Goal: Task Accomplishment & Management: Use online tool/utility

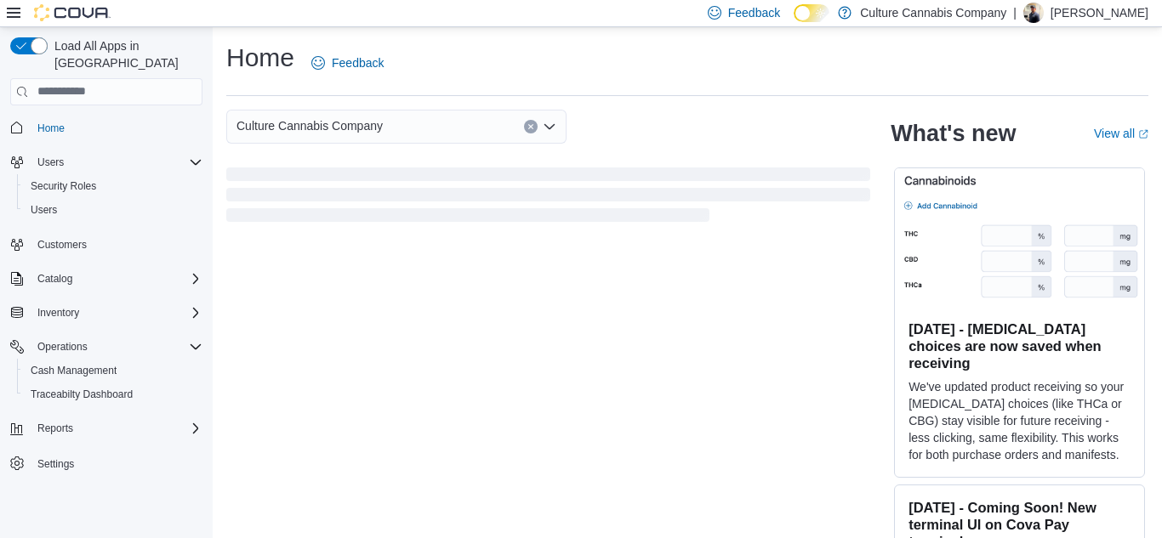
click at [78, 152] on div "Users" at bounding box center [117, 162] width 172 height 20
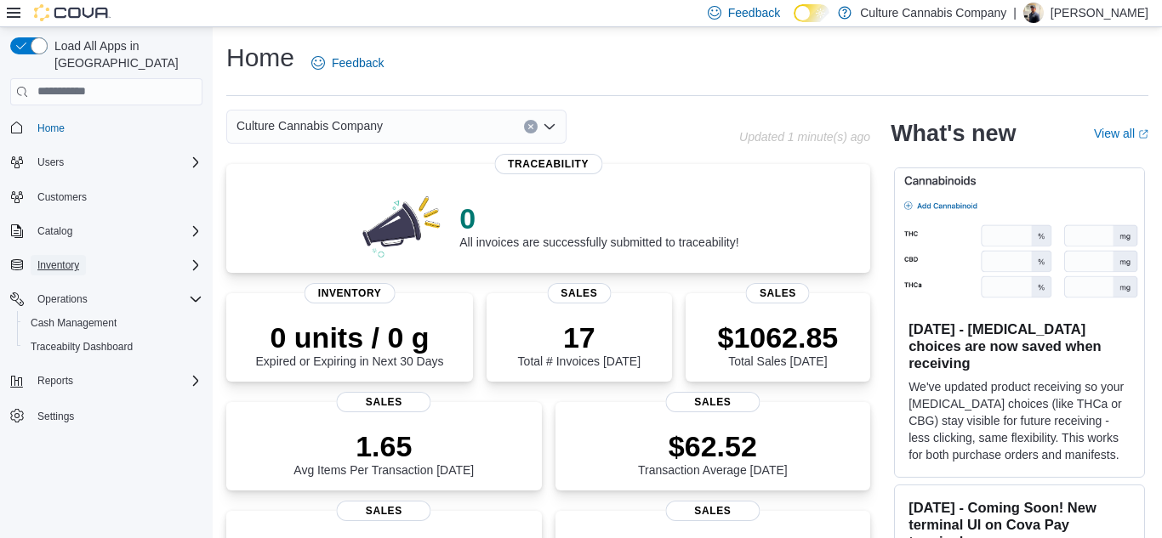
click at [86, 255] on button "Inventory" at bounding box center [58, 265] width 55 height 20
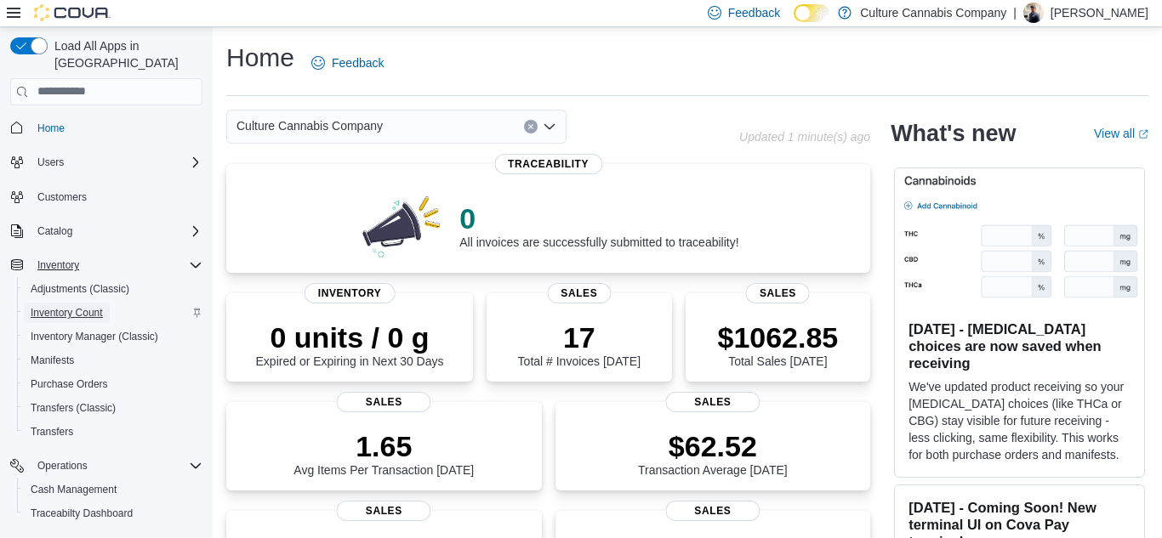
click at [65, 306] on span "Inventory Count" at bounding box center [67, 313] width 72 height 14
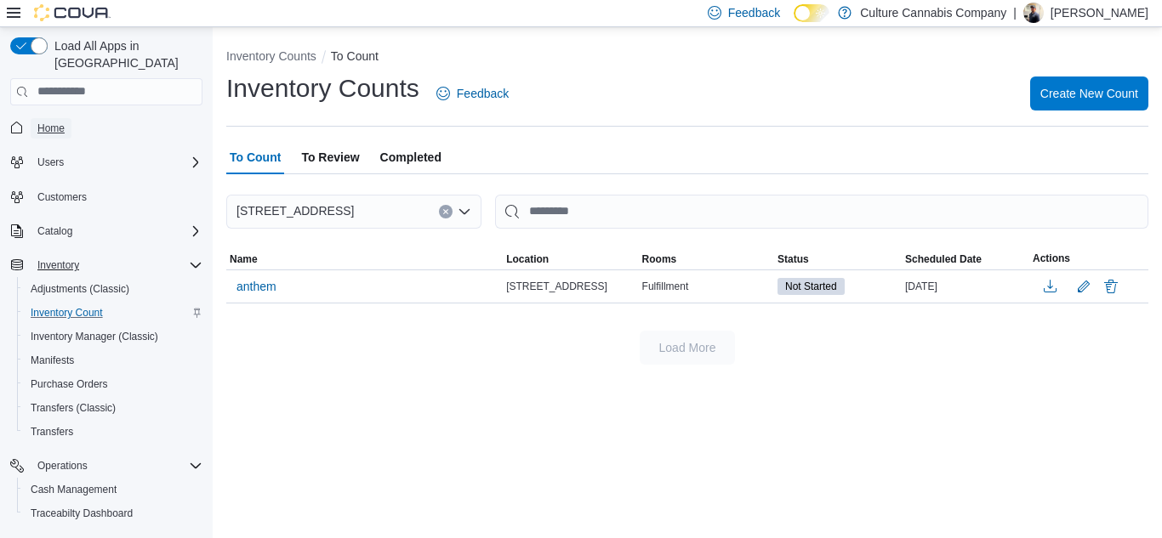
click at [52, 122] on span "Home" at bounding box center [50, 129] width 27 height 14
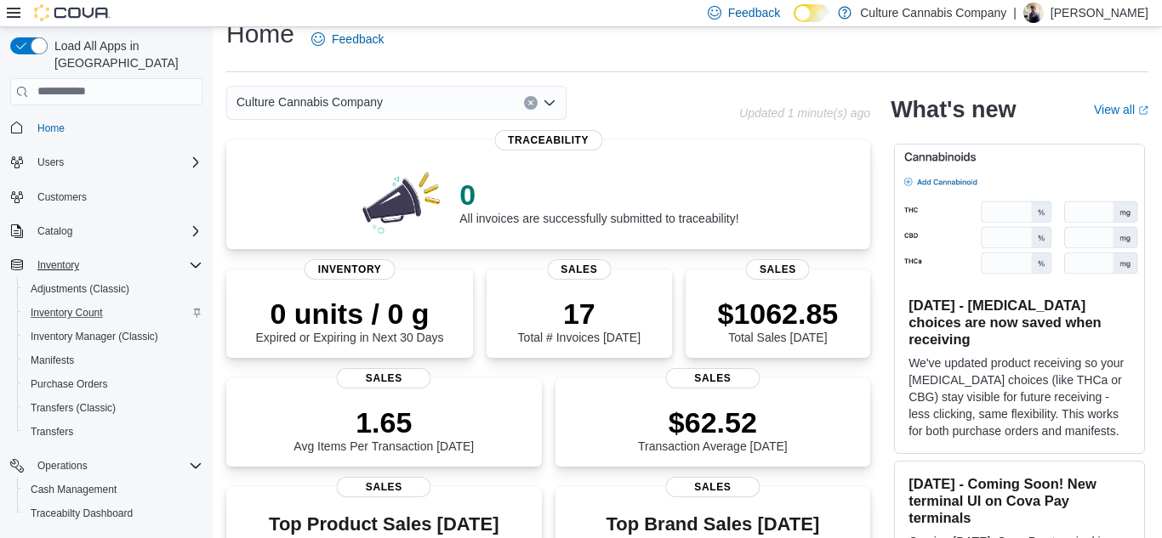
scroll to position [20, 0]
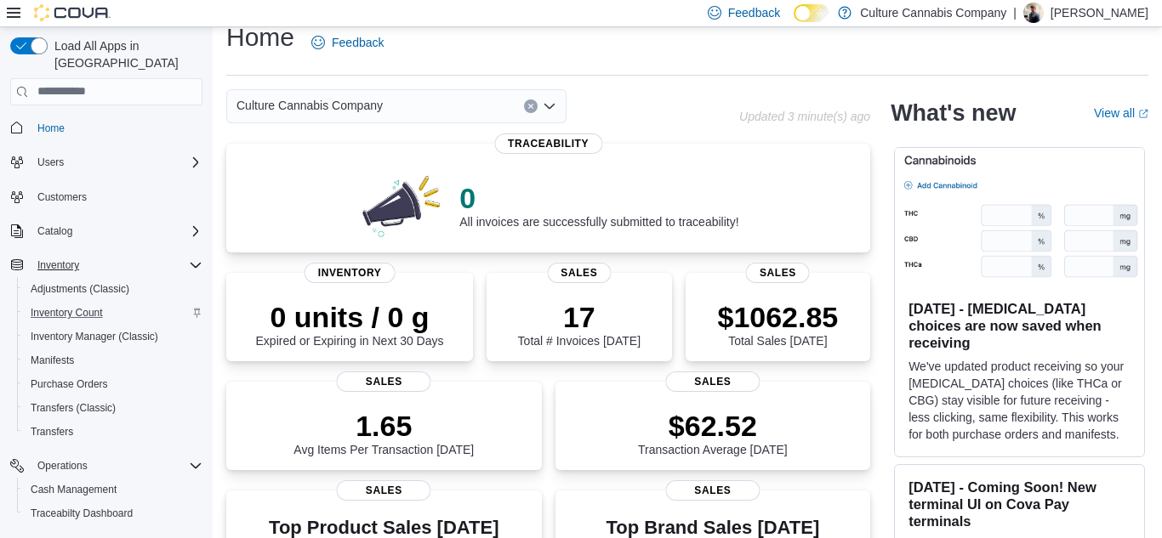
click at [91, 306] on span "Inventory Count" at bounding box center [67, 313] width 72 height 14
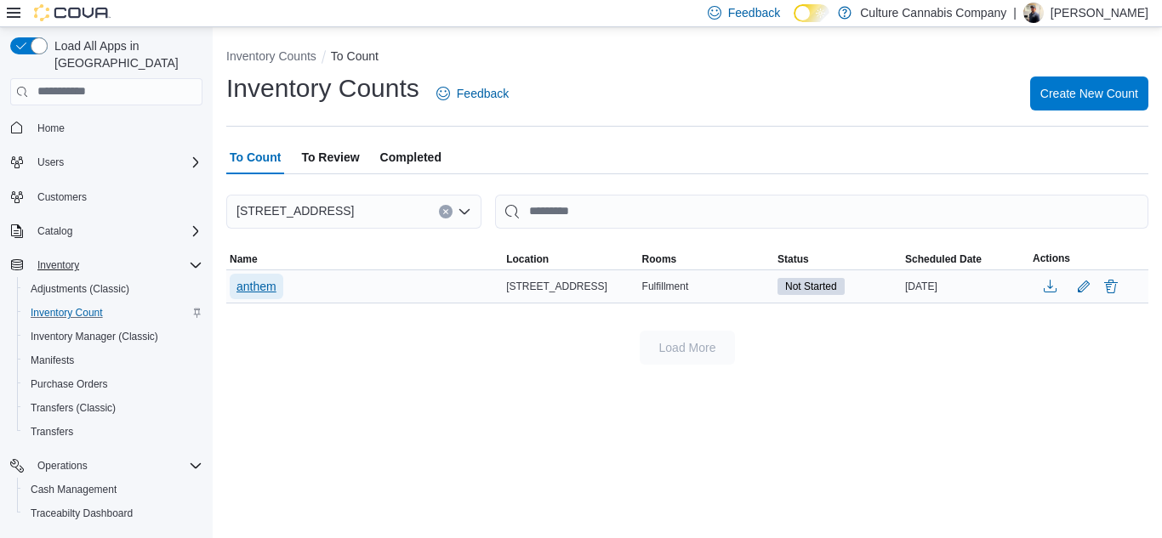
click at [274, 282] on span "anthem" at bounding box center [256, 286] width 40 height 17
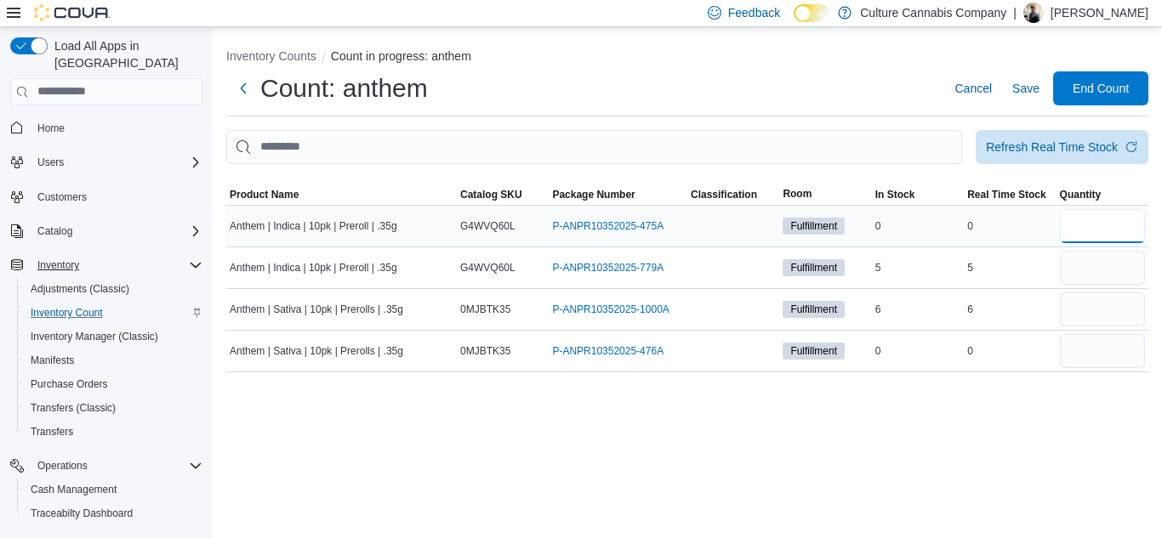
click at [1076, 226] on input "number" at bounding box center [1102, 226] width 85 height 34
type input "*"
click at [1105, 307] on input "number" at bounding box center [1102, 310] width 85 height 34
type input "*"
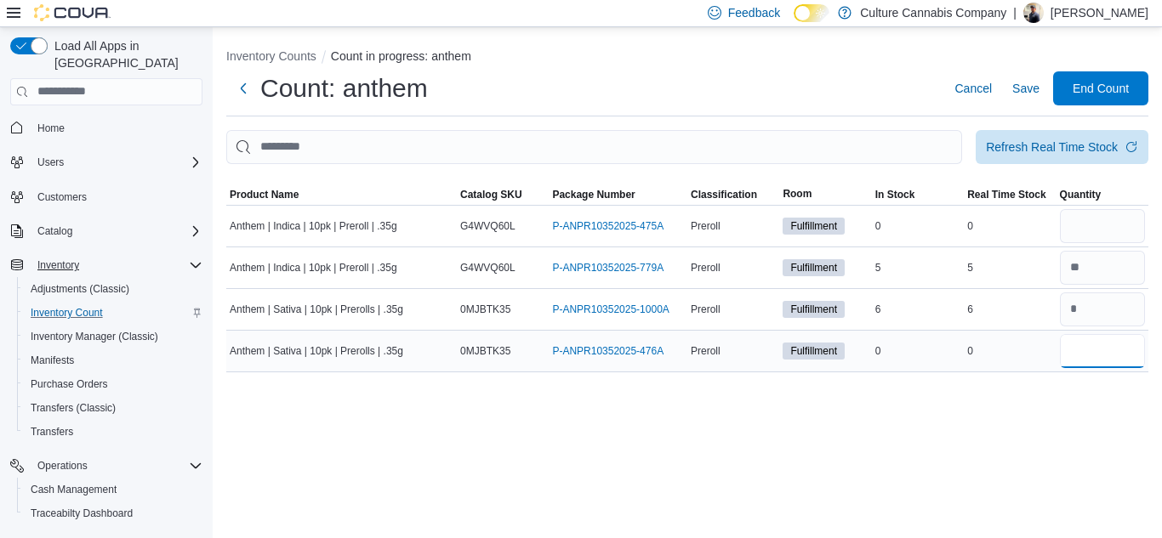
click at [1098, 363] on input "number" at bounding box center [1102, 351] width 85 height 34
type input "*"
click at [1097, 84] on span "End Count" at bounding box center [1101, 87] width 56 height 17
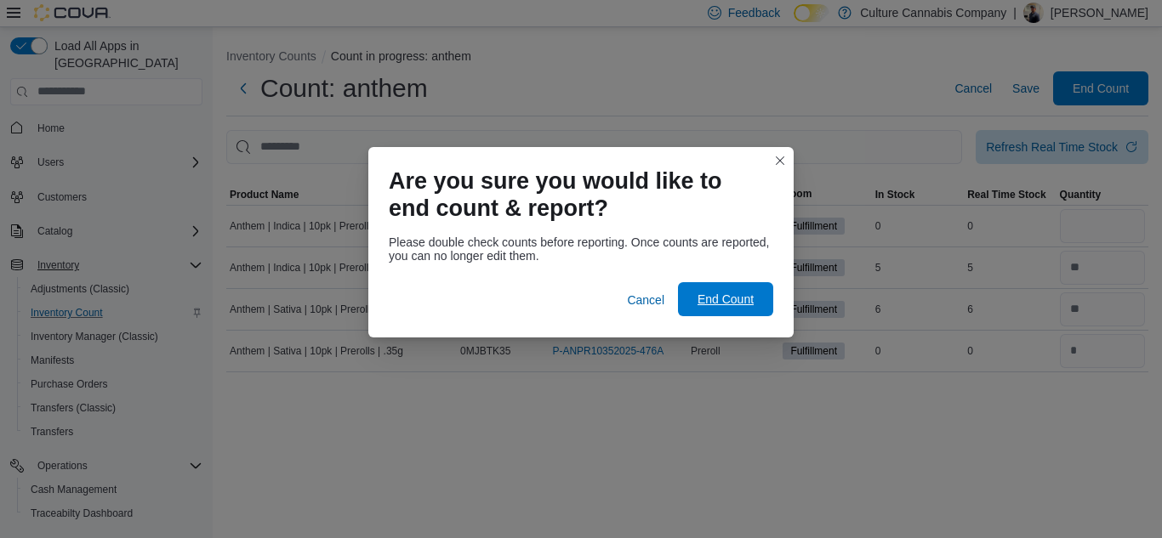
click at [720, 292] on span "End Count" at bounding box center [725, 299] width 56 height 17
